Goal: Transaction & Acquisition: Obtain resource

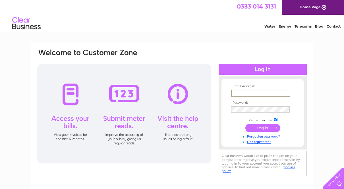
click at [245, 94] on input "text" at bounding box center [260, 93] width 59 height 7
type input "pokhungip@yahoo.co.uk"
click at [277, 120] on input "checkbox" at bounding box center [276, 120] width 4 height 4
checkbox input "false"
click at [259, 127] on input "submit" at bounding box center [262, 127] width 35 height 8
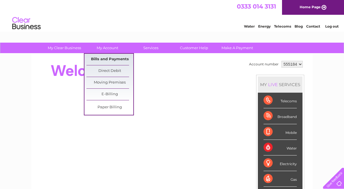
click at [109, 59] on link "Bills and Payments" at bounding box center [109, 59] width 47 height 11
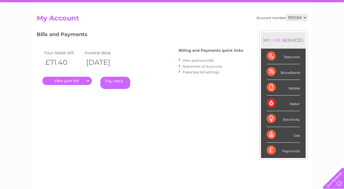
scroll to position [50, 0]
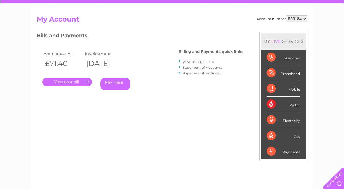
click at [208, 68] on link "Statement of Accounts" at bounding box center [202, 67] width 40 height 4
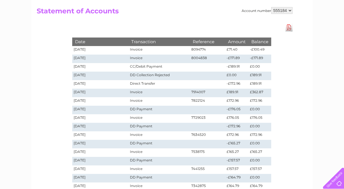
scroll to position [56, 0]
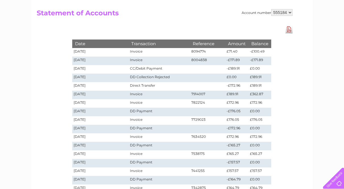
click at [290, 30] on link "Download Pdf" at bounding box center [288, 29] width 7 height 8
click at [179, 51] on td "Invoice" at bounding box center [158, 52] width 61 height 9
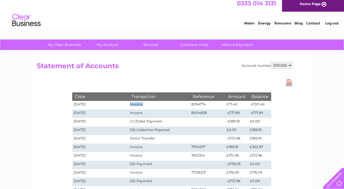
scroll to position [2, 0]
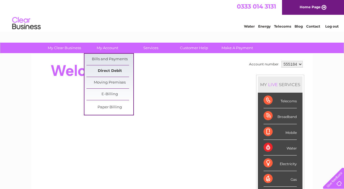
click at [113, 72] on link "Direct Debit" at bounding box center [109, 70] width 47 height 11
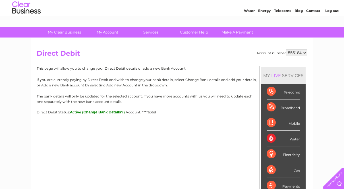
scroll to position [9, 0]
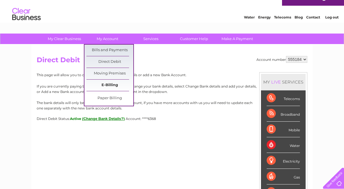
click at [112, 84] on link "E-Billing" at bounding box center [109, 85] width 47 height 11
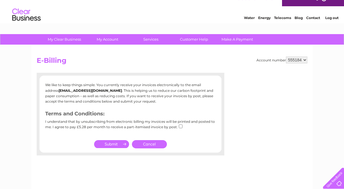
scroll to position [7, 0]
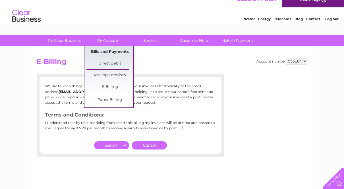
click at [113, 53] on link "Bills and Payments" at bounding box center [109, 51] width 47 height 11
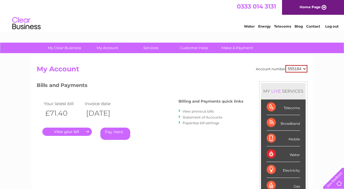
click at [80, 132] on link "." at bounding box center [66, 132] width 49 height 8
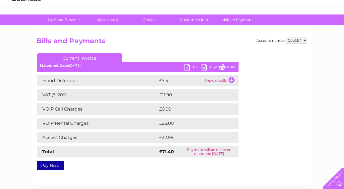
scroll to position [25, 0]
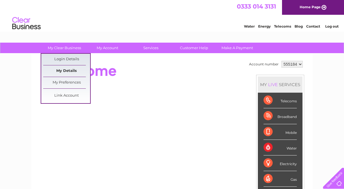
click at [69, 70] on link "My Details" at bounding box center [66, 70] width 47 height 11
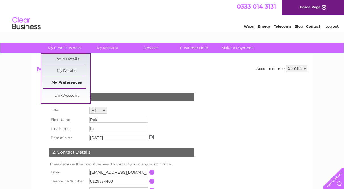
click at [69, 83] on link "My Preferences" at bounding box center [66, 82] width 47 height 11
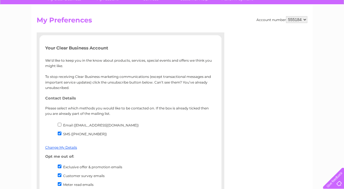
scroll to position [51, 0]
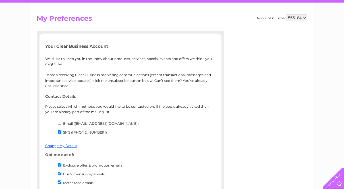
click at [59, 124] on input "Email ([EMAIL_ADDRESS][DOMAIN_NAME])" at bounding box center [60, 123] width 4 height 4
checkbox input "true"
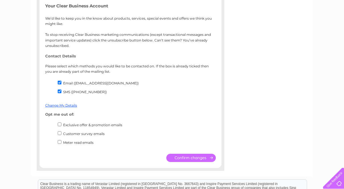
scroll to position [93, 0]
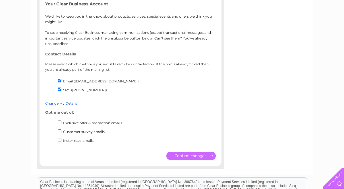
click at [191, 156] on input "submit" at bounding box center [190, 156] width 49 height 8
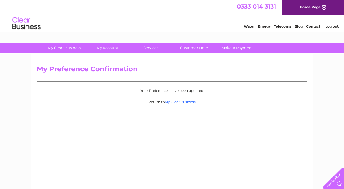
click at [182, 102] on link "My Clear Business" at bounding box center [180, 102] width 31 height 4
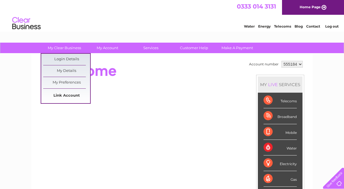
click at [70, 95] on link "Link Account" at bounding box center [66, 95] width 47 height 11
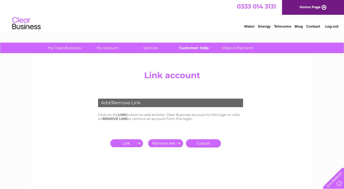
click at [197, 48] on link "Customer Help" at bounding box center [194, 48] width 47 height 11
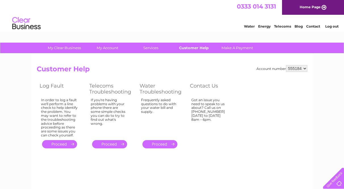
click at [194, 50] on link "Customer Help" at bounding box center [194, 48] width 47 height 11
click at [195, 49] on link "Customer Help" at bounding box center [194, 48] width 47 height 11
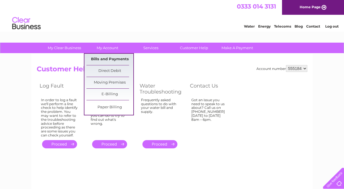
click at [112, 59] on link "Bills and Payments" at bounding box center [109, 59] width 47 height 11
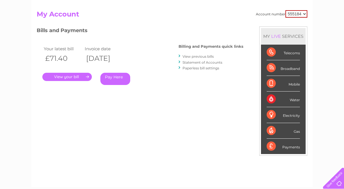
scroll to position [55, 0]
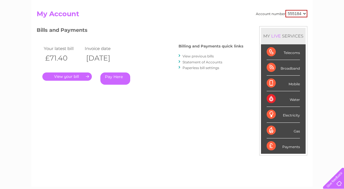
click at [293, 100] on div "Water" at bounding box center [283, 99] width 33 height 16
click at [269, 98] on div "Water" at bounding box center [283, 99] width 33 height 16
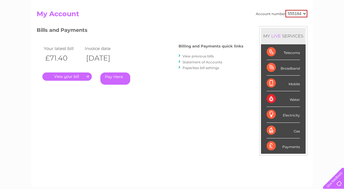
click at [204, 56] on link "View previous bills" at bounding box center [197, 56] width 31 height 4
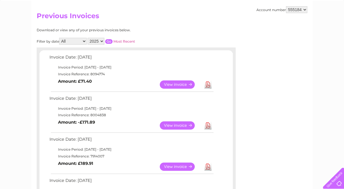
scroll to position [49, 0]
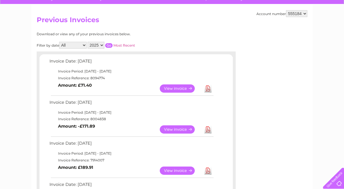
click at [209, 90] on link "Download" at bounding box center [207, 88] width 7 height 8
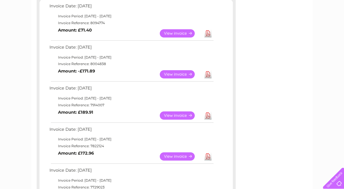
scroll to position [105, 0]
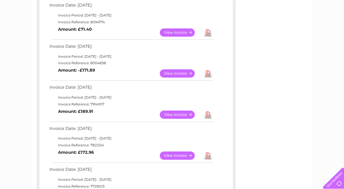
click at [209, 74] on link "Download" at bounding box center [207, 73] width 7 height 8
click at [207, 116] on link "Download" at bounding box center [207, 115] width 7 height 8
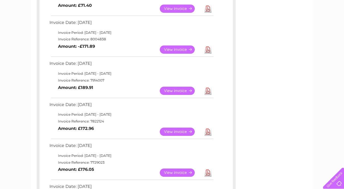
scroll to position [129, 0]
click at [207, 132] on link "Download" at bounding box center [207, 131] width 7 height 8
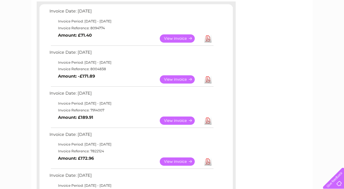
scroll to position [0, 0]
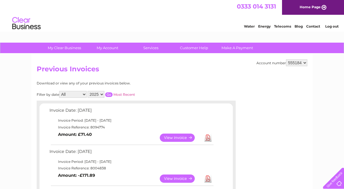
click at [330, 26] on link "Log out" at bounding box center [331, 26] width 13 height 4
